Goal: Check status: Check status

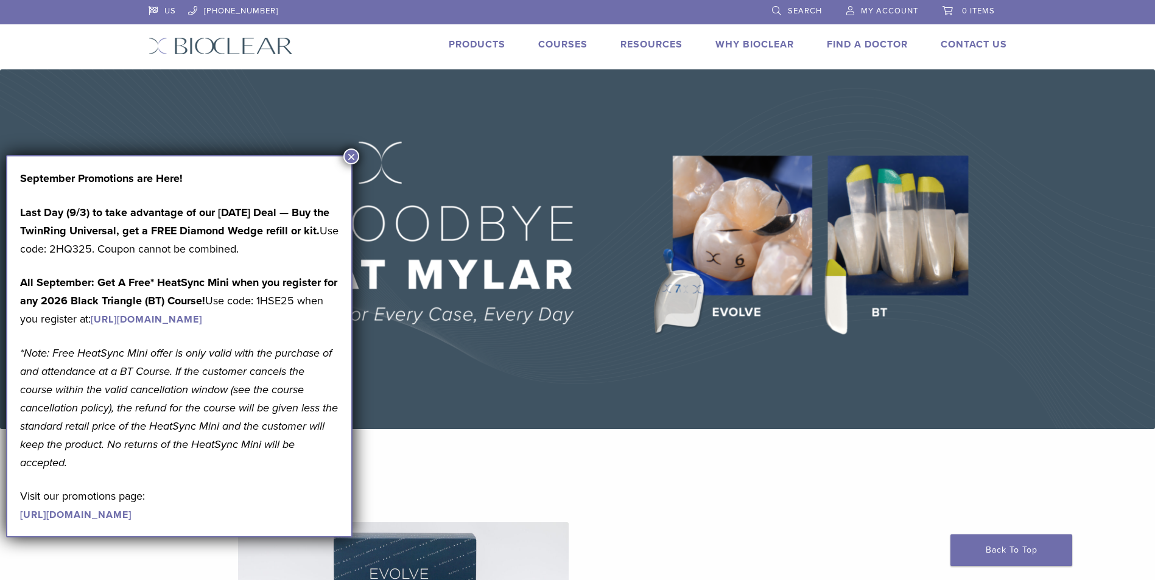
click at [893, 9] on span "My Account" at bounding box center [889, 11] width 57 height 10
click at [350, 157] on button "×" at bounding box center [351, 157] width 16 height 16
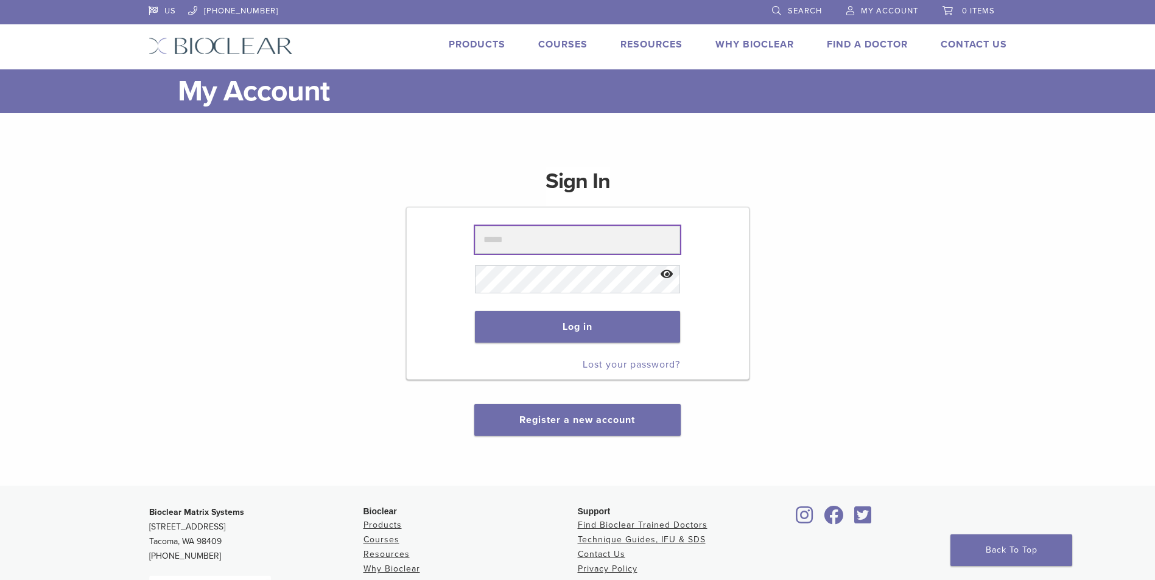
click at [528, 242] on input "text" at bounding box center [577, 240] width 205 height 28
type input "**********"
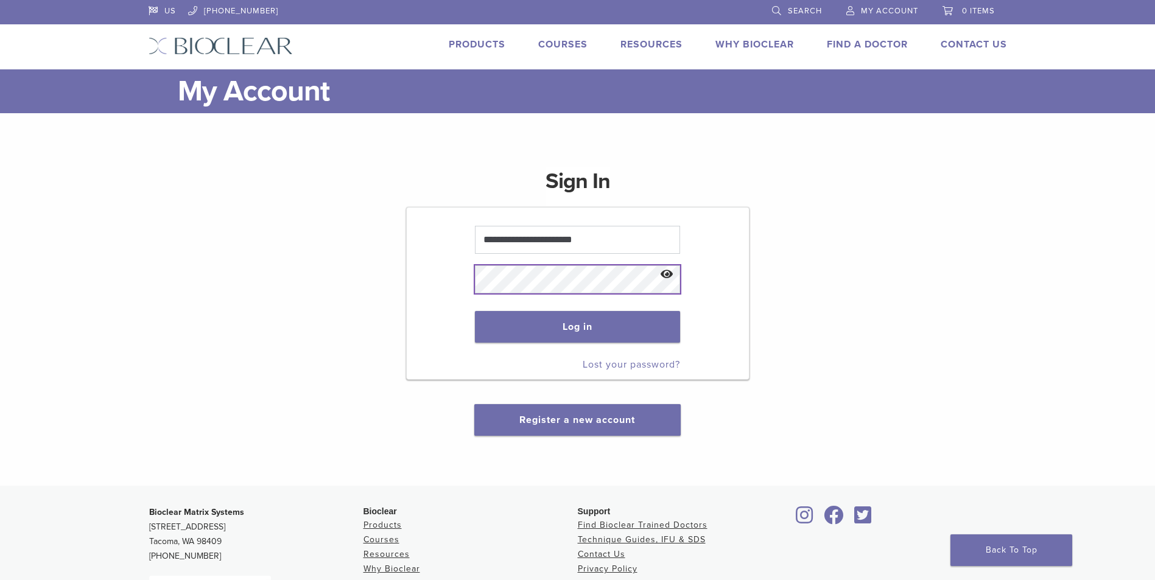
click at [475, 311] on button "Log in" at bounding box center [577, 327] width 205 height 32
click at [605, 319] on button "Log in" at bounding box center [577, 327] width 205 height 32
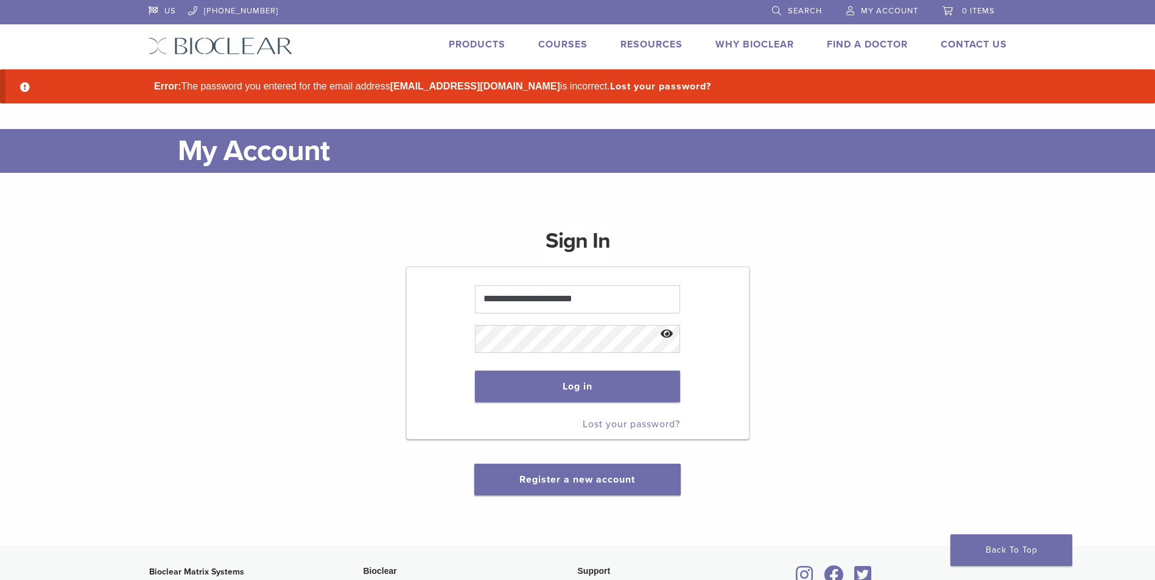
click at [670, 331] on button "Show password" at bounding box center [667, 334] width 26 height 31
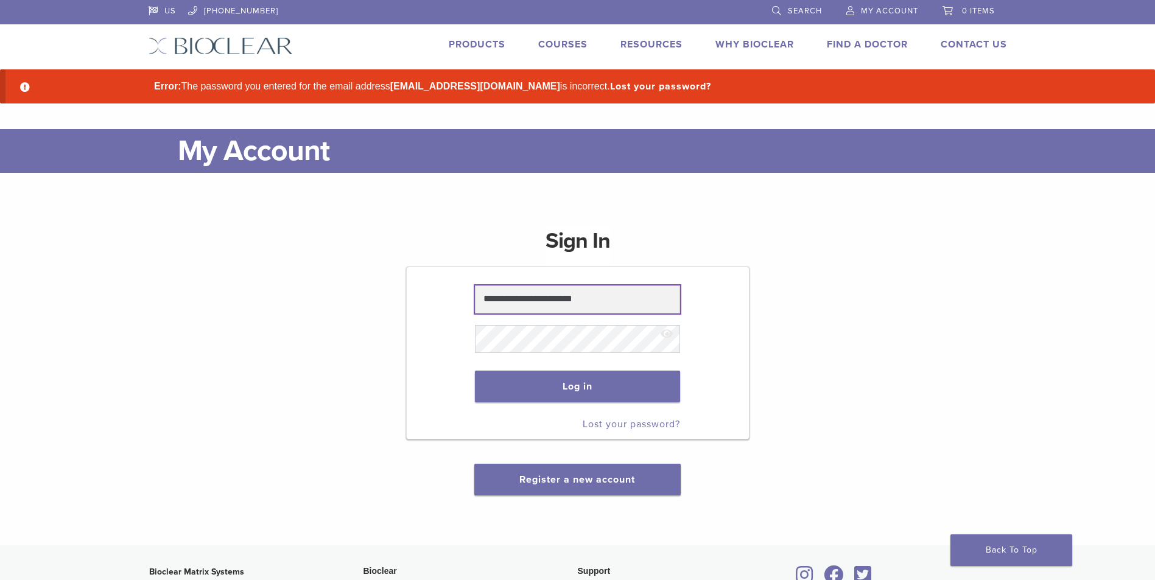
click at [630, 299] on input "**********" at bounding box center [577, 300] width 205 height 28
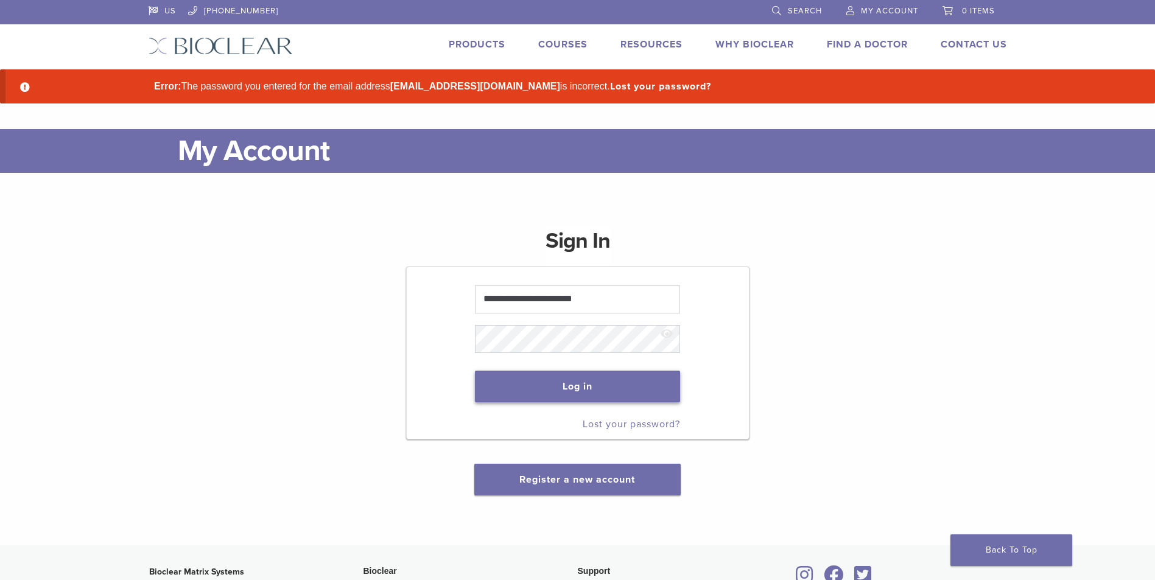
click at [525, 381] on button "Log in" at bounding box center [577, 387] width 205 height 32
click at [475, 371] on button "Log in" at bounding box center [577, 387] width 205 height 32
click at [602, 383] on button "Log in" at bounding box center [577, 387] width 205 height 32
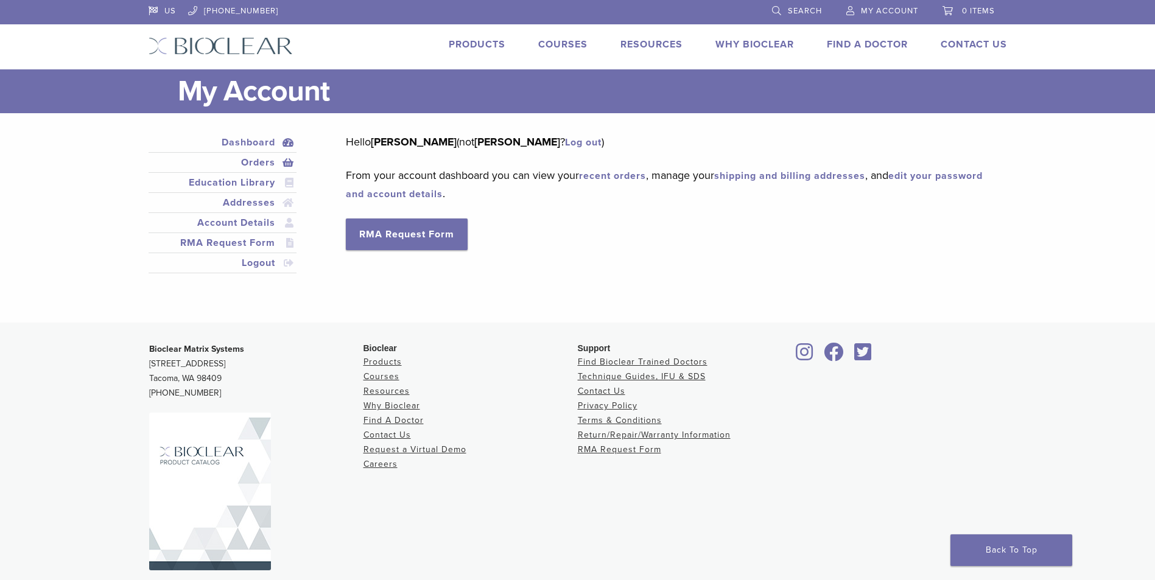
click at [267, 166] on link "Orders" at bounding box center [223, 162] width 144 height 15
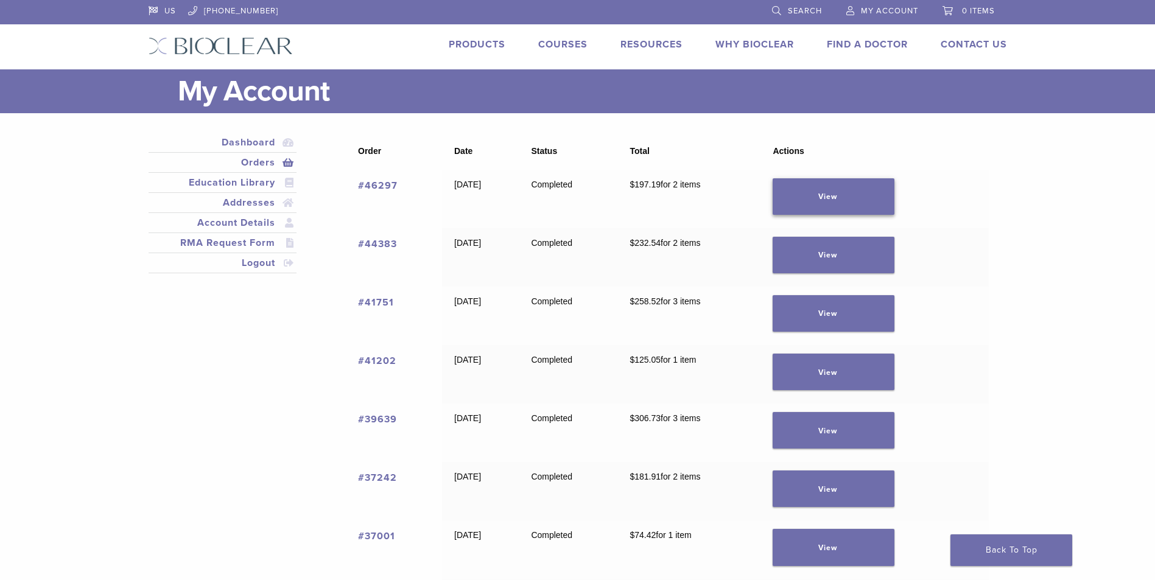
click at [874, 201] on link "View" at bounding box center [834, 196] width 122 height 37
